Goal: Task Accomplishment & Management: Manage account settings

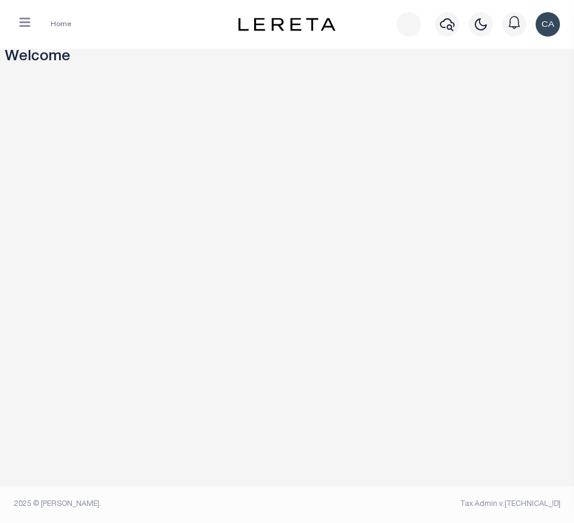
click at [31, 26] on button "button" at bounding box center [25, 24] width 32 height 24
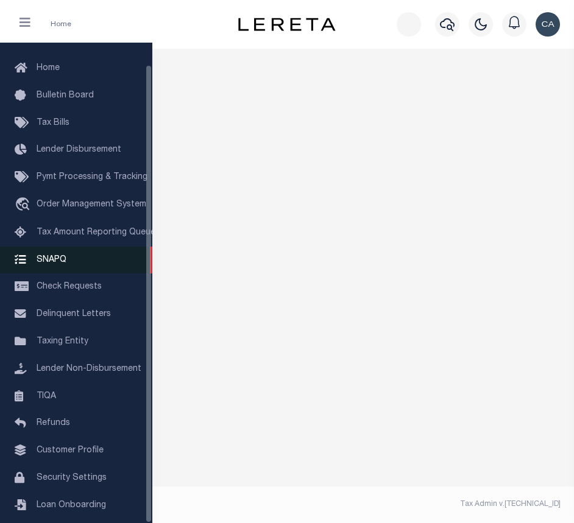
scroll to position [23, 0]
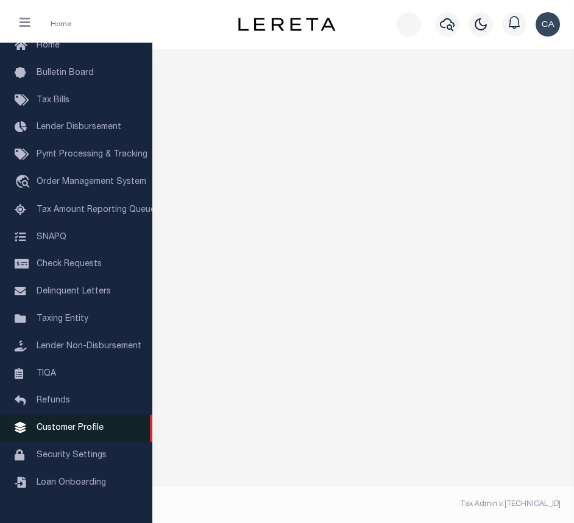
click at [85, 441] on link "Customer Profile" at bounding box center [76, 428] width 152 height 27
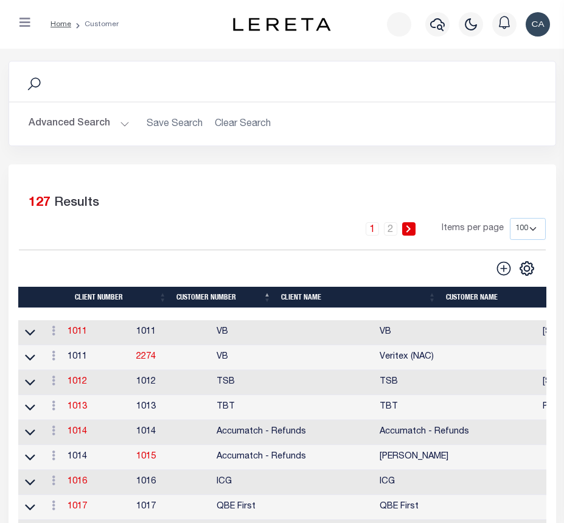
click at [88, 135] on button "Advanced Search" at bounding box center [79, 124] width 101 height 24
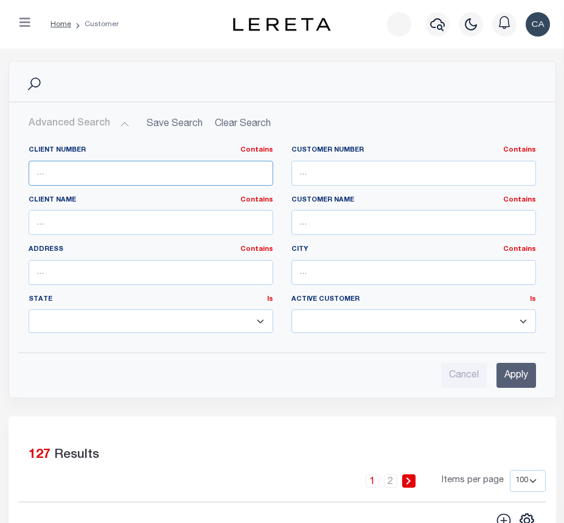
click at [125, 178] on input "text" at bounding box center [151, 173] width 245 height 25
type input "68855"
click at [514, 382] on input "Apply" at bounding box center [517, 375] width 40 height 25
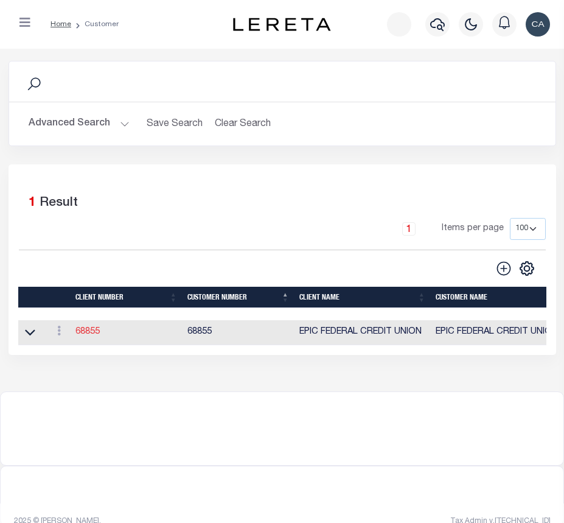
click at [90, 334] on link "68855" at bounding box center [87, 332] width 24 height 9
select select
type input "EPIC FEDERAL CREDIT UNION"
type input "68855"
type input "EPIC FEDERAL CREDIT UNION"
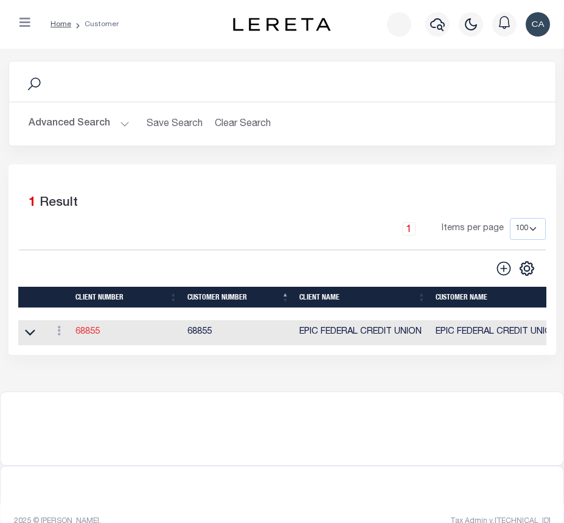
type input "(FKA GREATER NEW ORLEANS FCU)"
select select "Mixed Portfolio"
type input "INS3 ,INS3"
type input "CUSTOMER SERVICE"
type input "[DATE]"
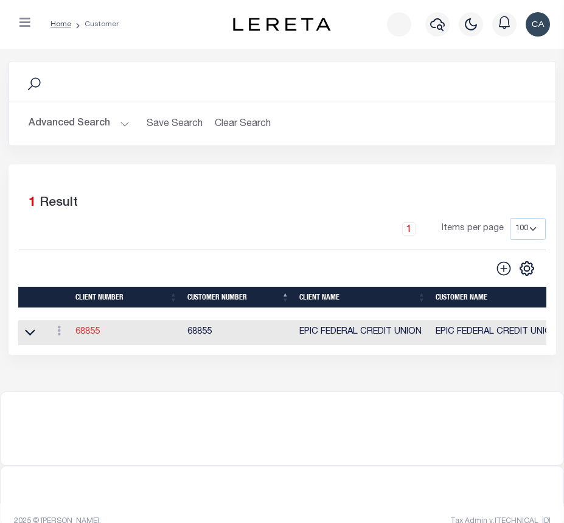
select select
checkbox input "true"
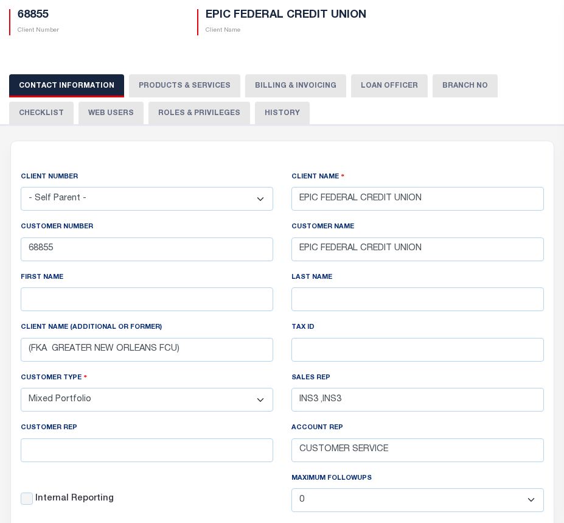
scroll to position [75, 0]
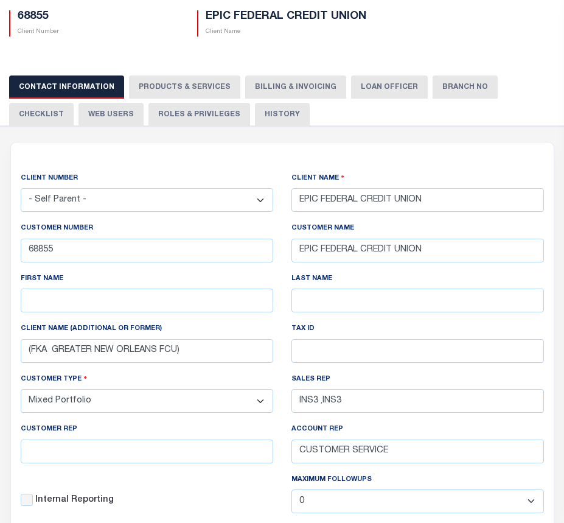
click at [175, 99] on button "PRODUCTS & SERVICES" at bounding box center [184, 86] width 111 height 23
radio input "true"
checkbox input "true"
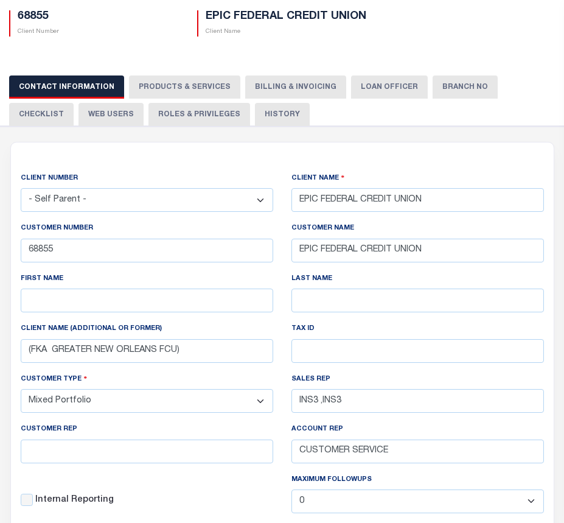
checkbox input "true"
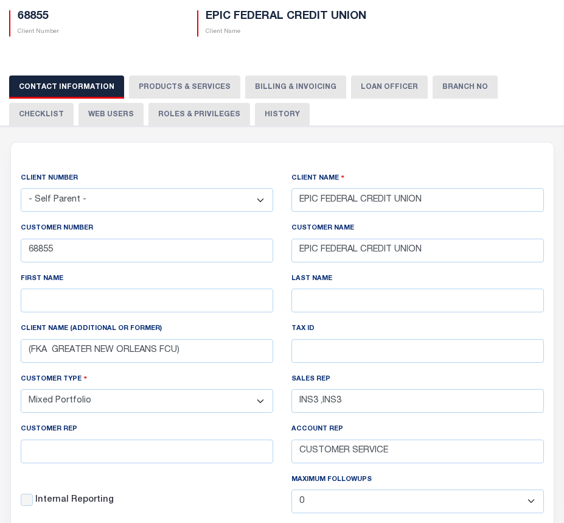
checkbox input "true"
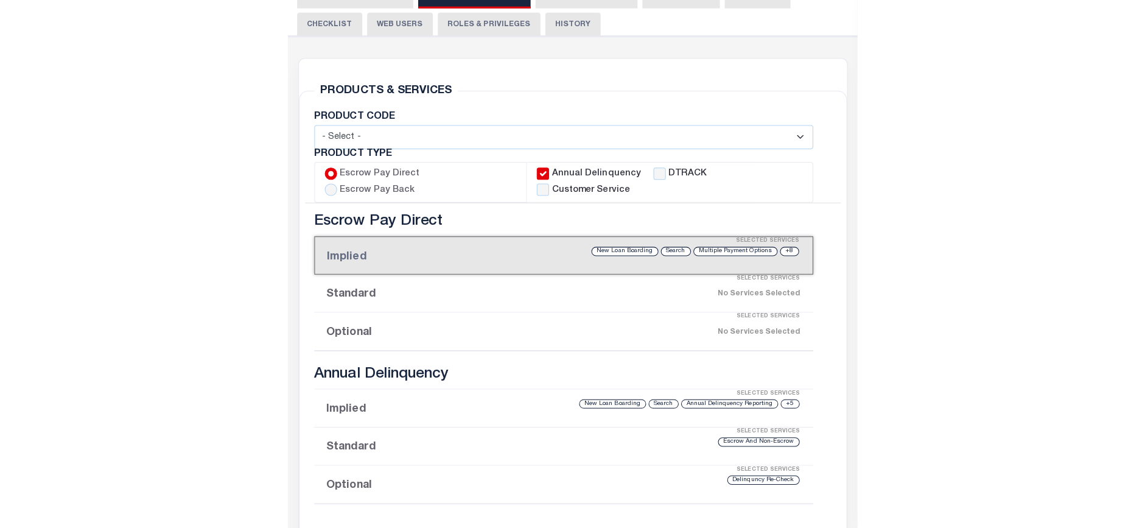
scroll to position [0, 0]
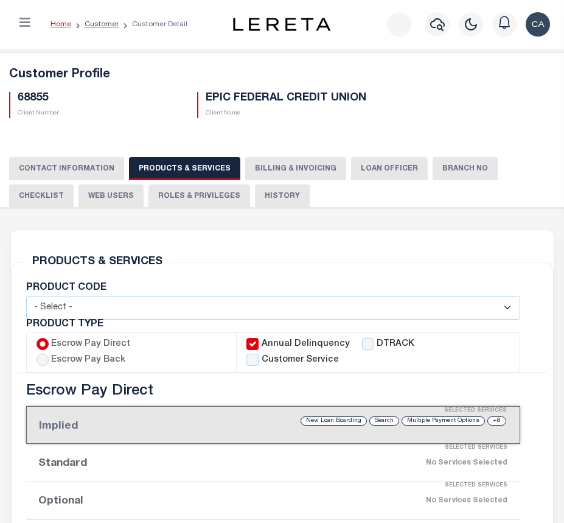
click at [281, 180] on button "Billing & Invoicing" at bounding box center [295, 168] width 101 height 23
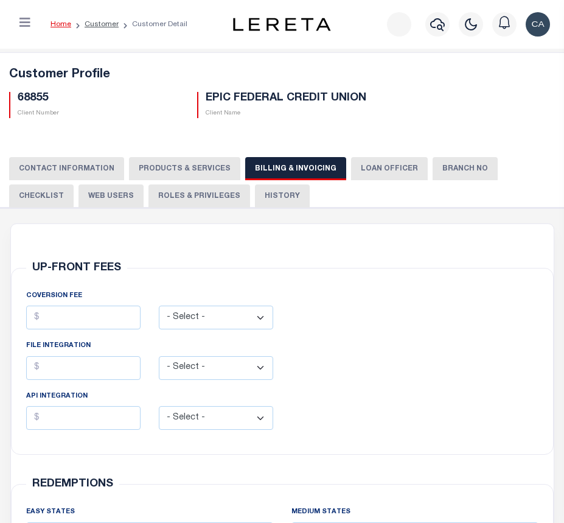
click at [216, 177] on button "PRODUCTS & SERVICES" at bounding box center [184, 168] width 111 height 23
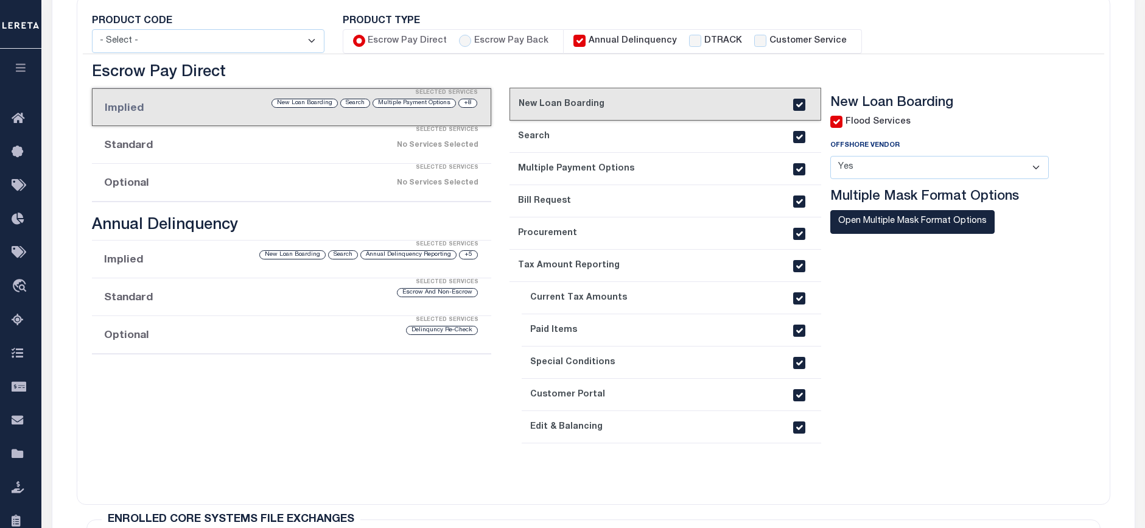
scroll to position [255, 0]
click at [454, 522] on html "Home Customer Customer Detail Profile Sign out" at bounding box center [572, 404] width 1145 height 1319
